Goal: Find specific page/section: Find specific page/section

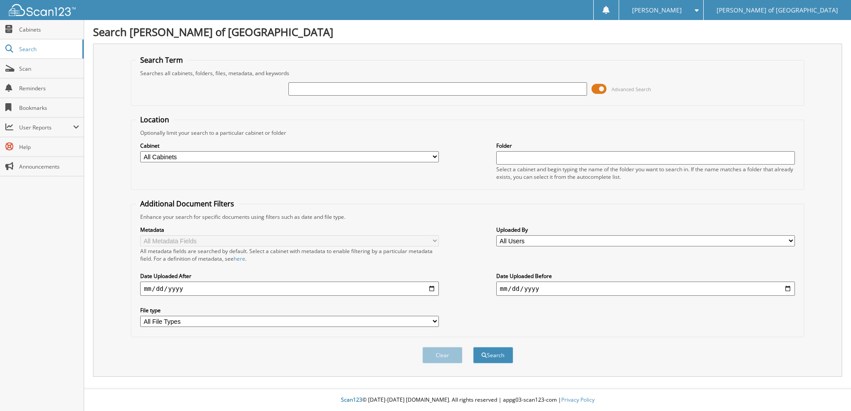
click at [315, 91] on input "text" at bounding box center [437, 88] width 299 height 13
type input "239803"
click at [473, 347] on button "Search" at bounding box center [493, 355] width 40 height 16
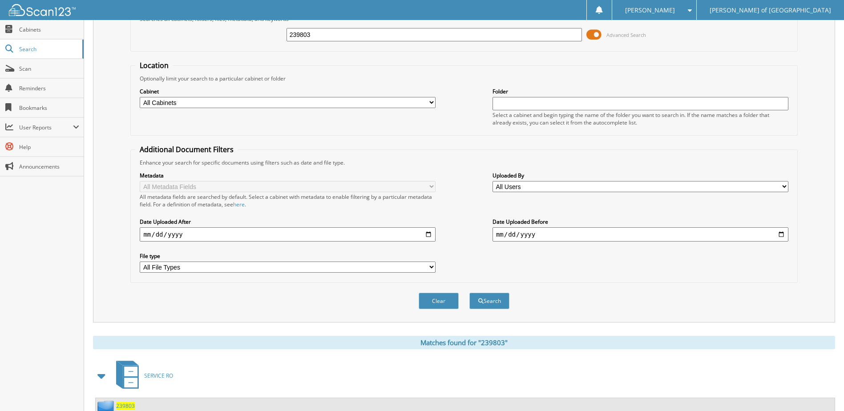
scroll to position [136, 0]
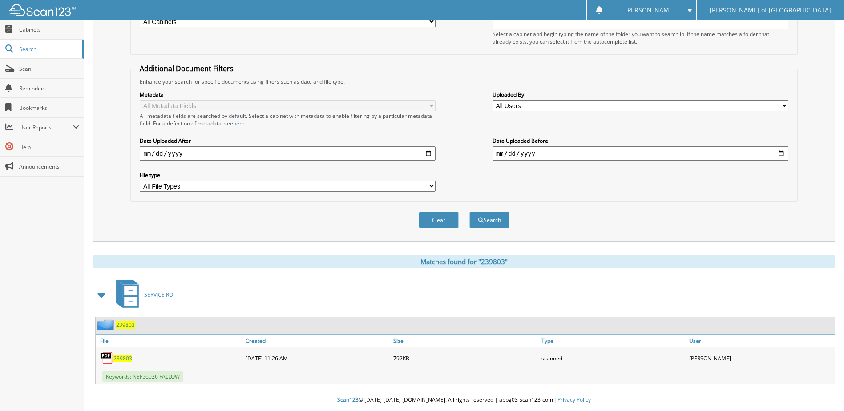
click at [121, 326] on span "239803" at bounding box center [125, 325] width 19 height 8
